Goal: Information Seeking & Learning: Learn about a topic

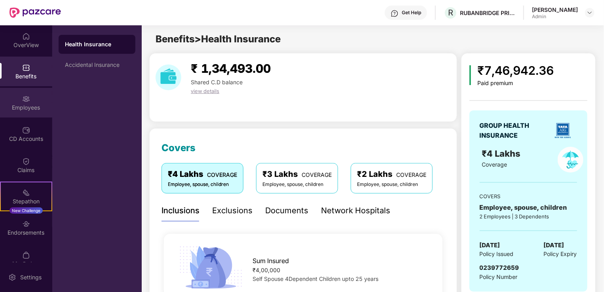
click at [28, 101] on img at bounding box center [26, 99] width 8 height 8
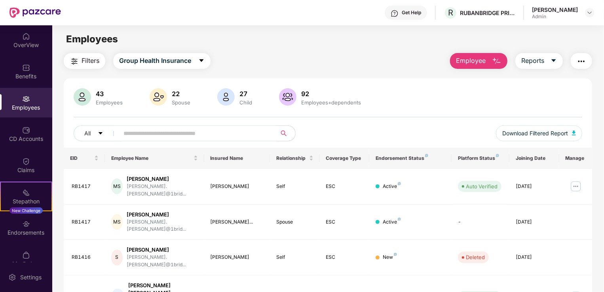
click at [417, 106] on div "43 Employees 22 Spouse 27 Child [DEMOGRAPHIC_DATA] Employees+dependents" at bounding box center [328, 97] width 509 height 19
click at [30, 44] on div "OverView" at bounding box center [26, 45] width 52 height 8
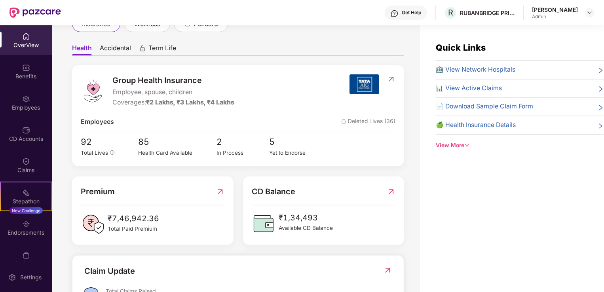
scroll to position [61, 0]
click at [468, 143] on icon "down" at bounding box center [468, 146] width 6 height 6
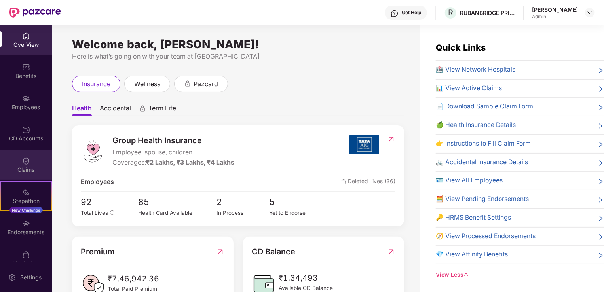
scroll to position [0, 0]
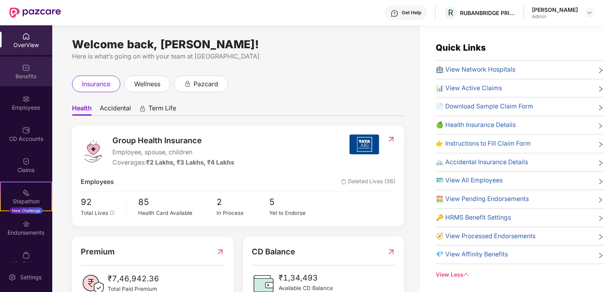
click at [29, 72] on div "Benefits" at bounding box center [26, 76] width 52 height 8
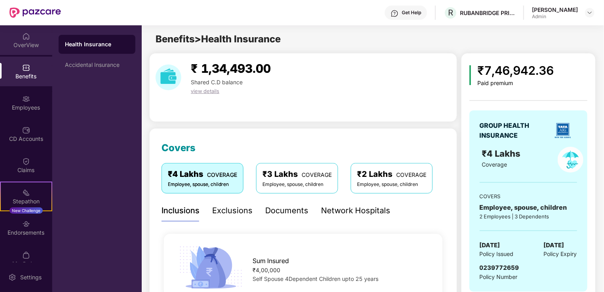
click at [27, 44] on div "OverView" at bounding box center [26, 45] width 52 height 8
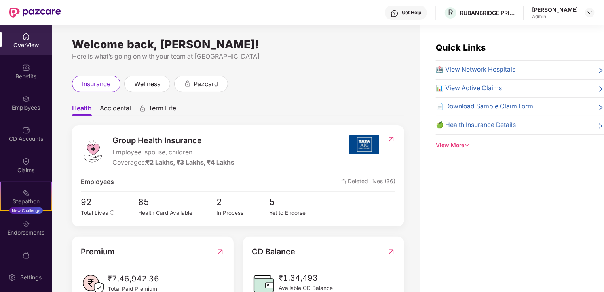
click at [600, 126] on icon "right" at bounding box center [601, 126] width 6 height 6
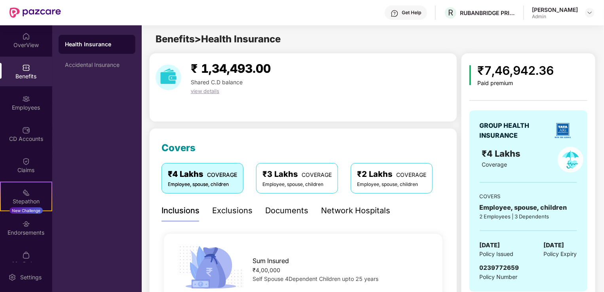
click at [216, 90] on span "view details" at bounding box center [205, 91] width 29 height 6
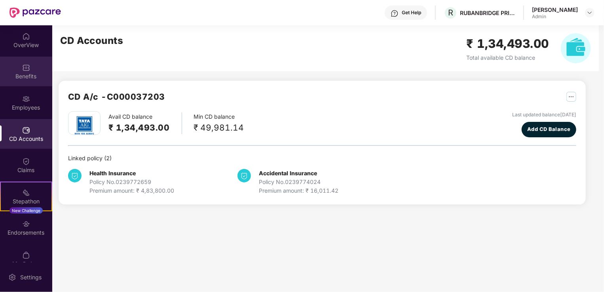
click at [27, 66] on img at bounding box center [26, 68] width 8 height 8
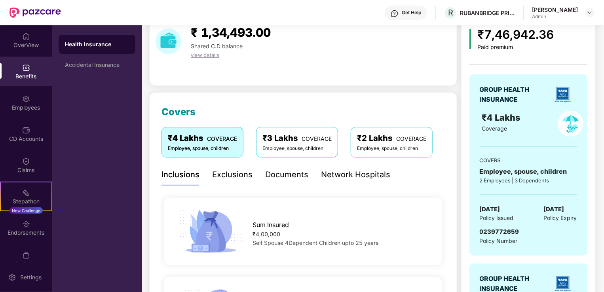
scroll to position [35, 0]
